Goal: Information Seeking & Learning: Learn about a topic

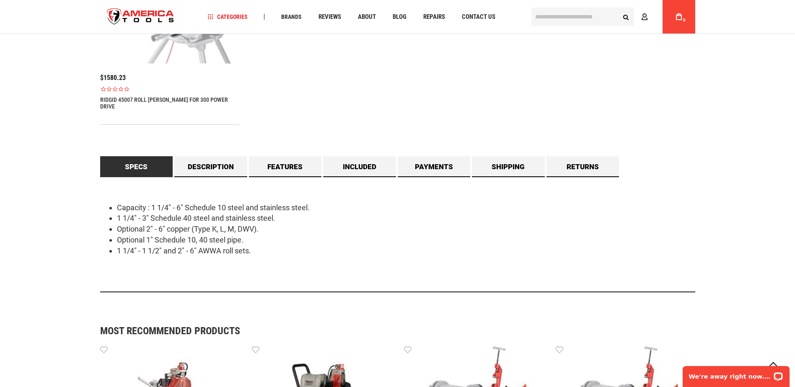
scroll to position [670, 0]
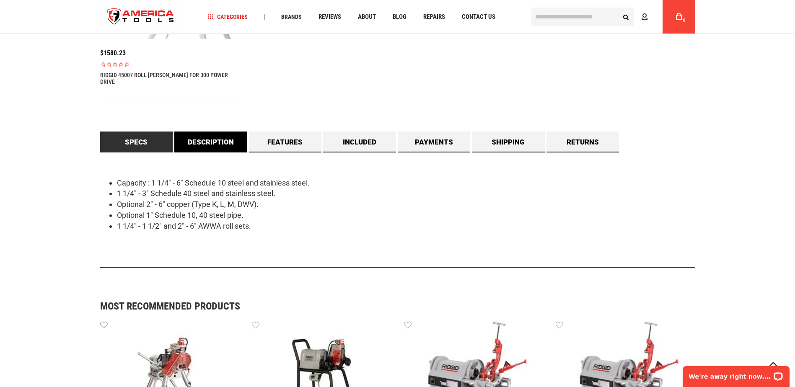
click at [223, 139] on link "Description" at bounding box center [210, 142] width 73 height 21
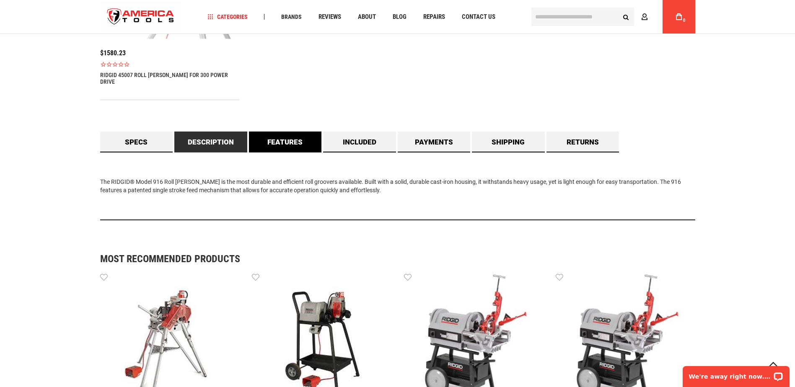
click at [258, 132] on link "Features" at bounding box center [285, 142] width 73 height 21
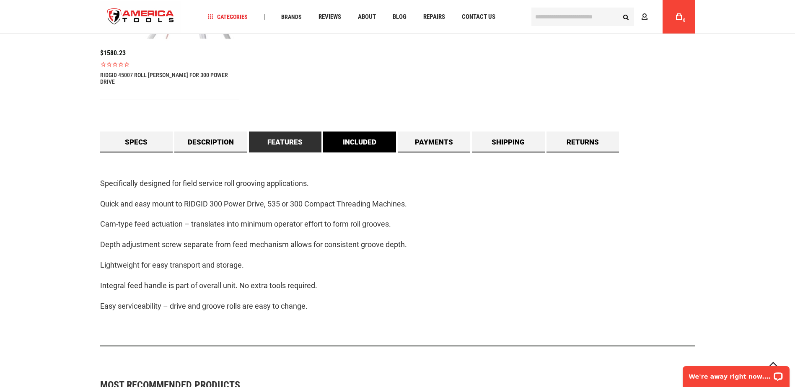
click at [380, 141] on link "Included" at bounding box center [359, 142] width 73 height 21
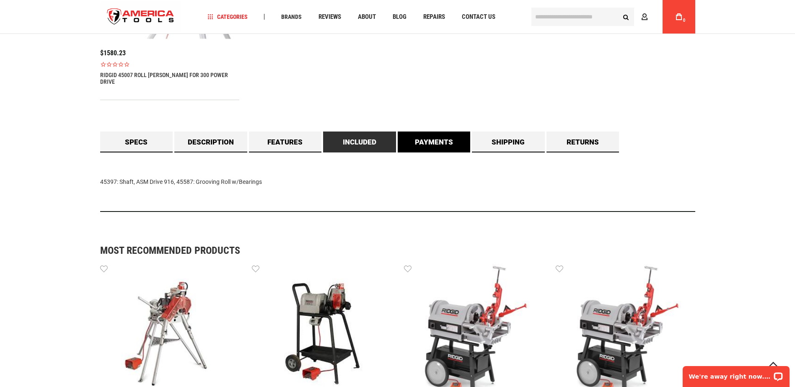
click at [444, 141] on link "Payments" at bounding box center [434, 142] width 73 height 21
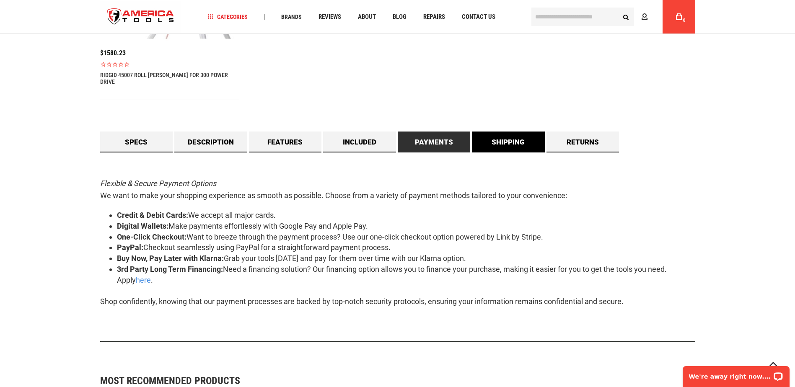
click at [499, 138] on link "Shipping" at bounding box center [508, 142] width 73 height 21
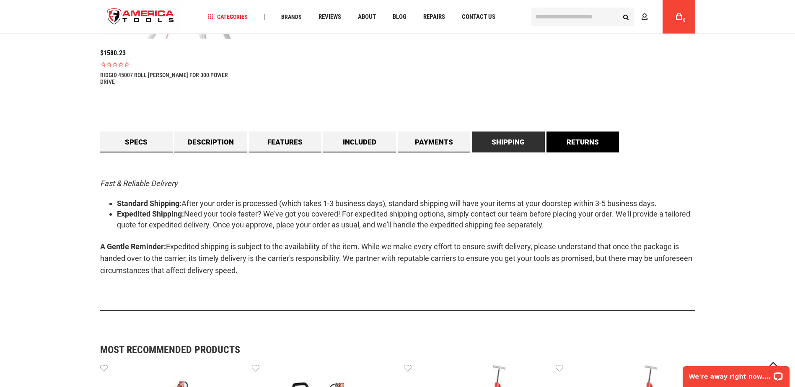
click at [573, 139] on link "Returns" at bounding box center [582, 142] width 73 height 21
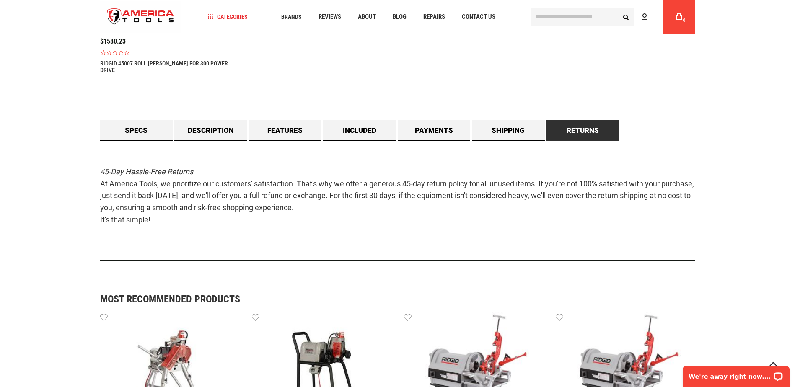
scroll to position [461, 0]
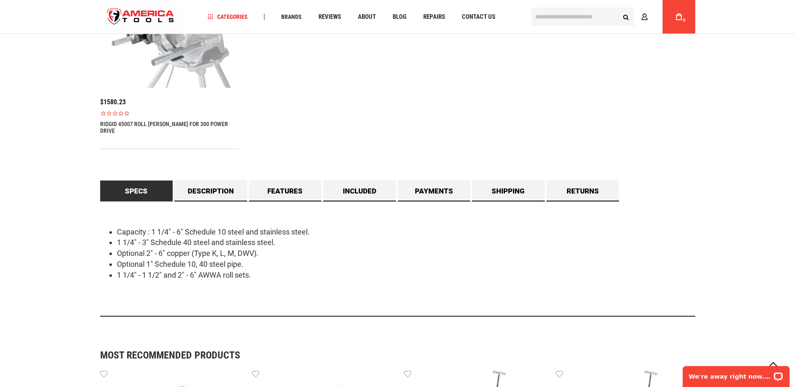
scroll to position [628, 0]
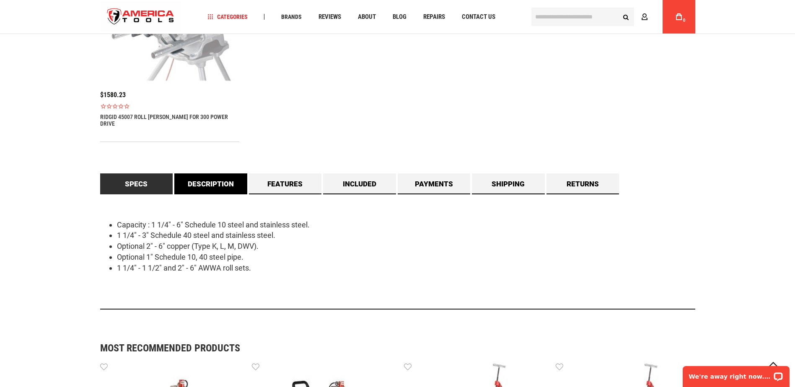
click at [213, 174] on link "Description" at bounding box center [210, 183] width 73 height 21
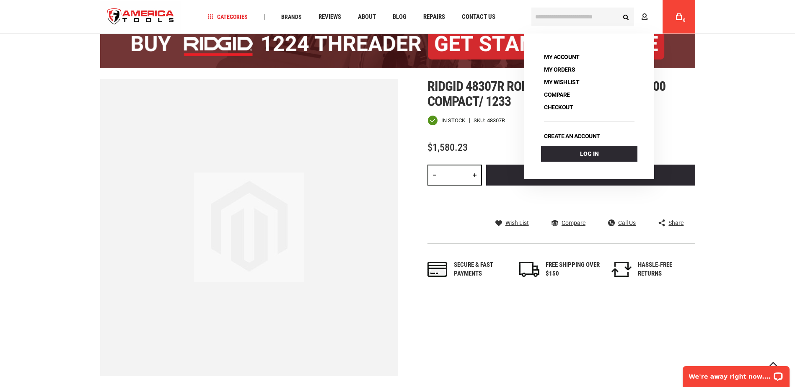
scroll to position [0, 0]
